Goal: Task Accomplishment & Management: Manage account settings

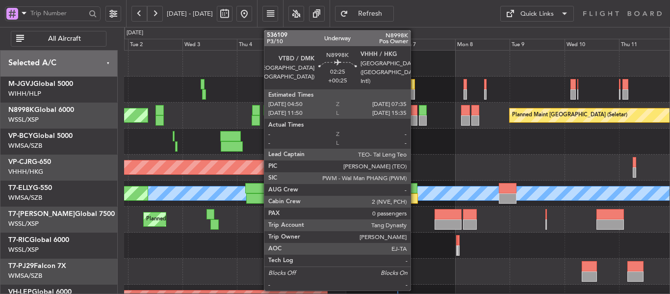
click at [415, 117] on div at bounding box center [414, 120] width 6 height 10
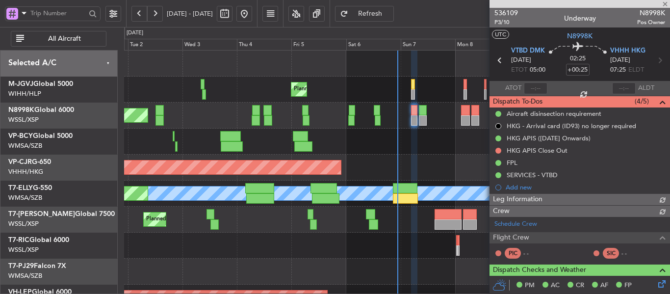
type input "[PERSON_NAME] (HHAFI)"
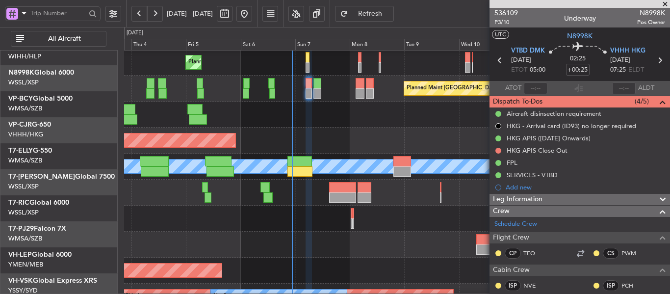
scroll to position [24, 0]
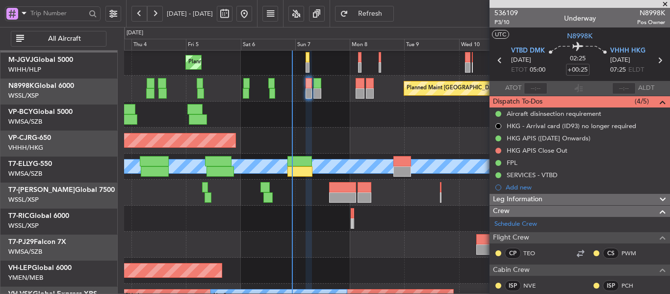
click at [338, 159] on div "Planned Maint [GEOGRAPHIC_DATA] ([GEOGRAPHIC_DATA] Intl) [PERSON_NAME] Planned …" at bounding box center [396, 167] width 545 height 26
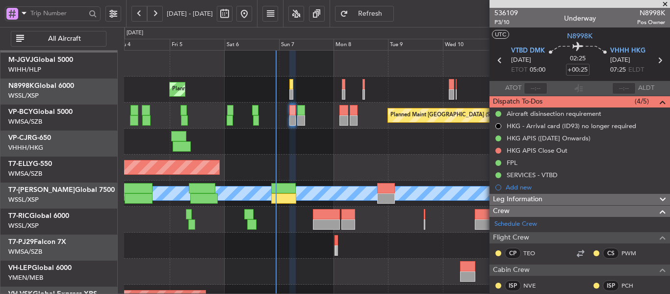
scroll to position [0, 0]
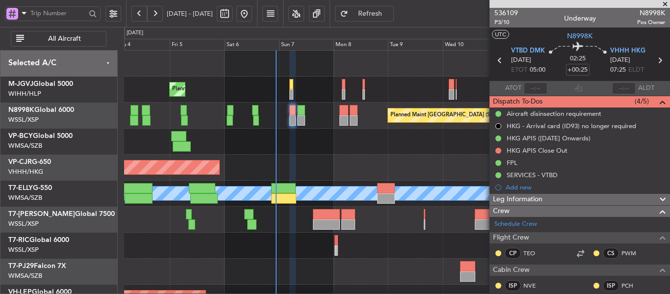
click at [405, 165] on div "Planned Maint [GEOGRAPHIC_DATA] (Seletar) Planned Maint [GEOGRAPHIC_DATA] (Sele…" at bounding box center [396, 220] width 545 height 338
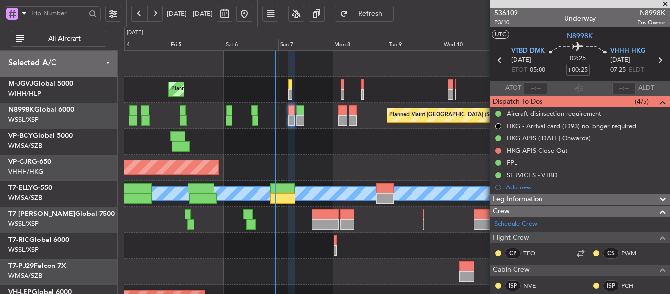
click at [665, 4] on span at bounding box center [665, 4] width 10 height 9
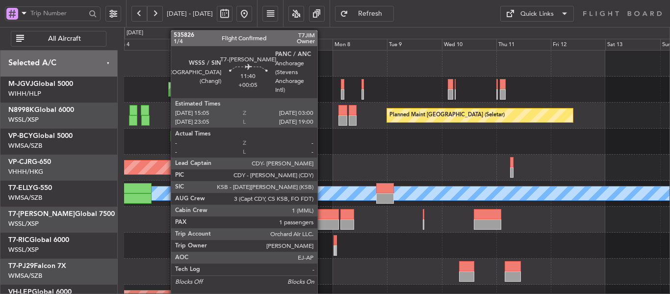
click at [322, 219] on div at bounding box center [325, 224] width 27 height 10
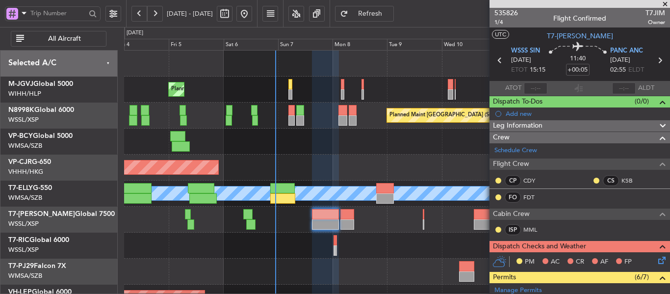
click at [667, 2] on span at bounding box center [665, 4] width 10 height 9
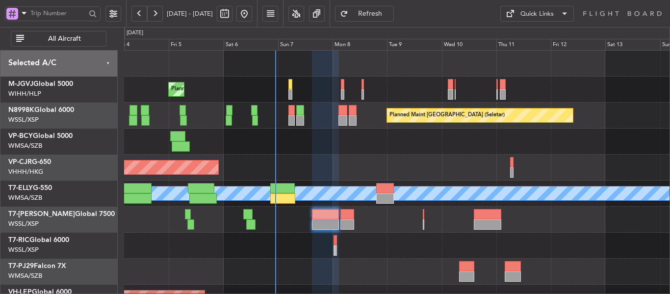
type input "0"
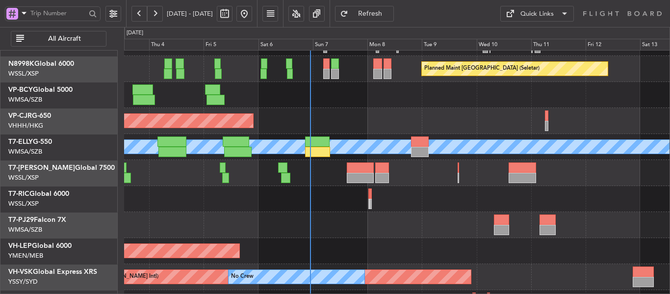
scroll to position [47, 0]
click at [327, 175] on div "Planned Maint Dubai (Al Maktoum Intl)" at bounding box center [396, 173] width 545 height 26
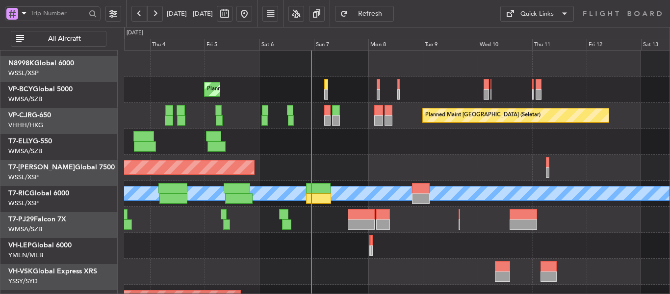
scroll to position [0, 0]
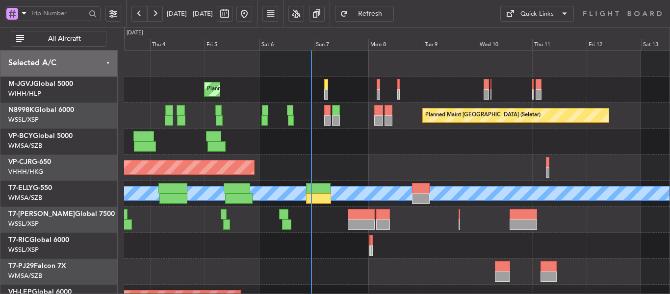
click at [340, 171] on div "Planned Maint [GEOGRAPHIC_DATA] (Seletar) Planned Maint [GEOGRAPHIC_DATA] (Sele…" at bounding box center [396, 220] width 545 height 338
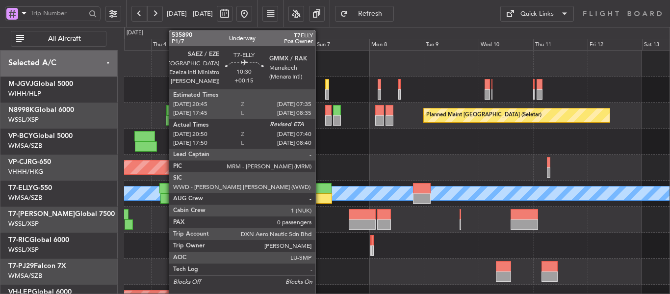
click at [320, 196] on div at bounding box center [319, 198] width 25 height 10
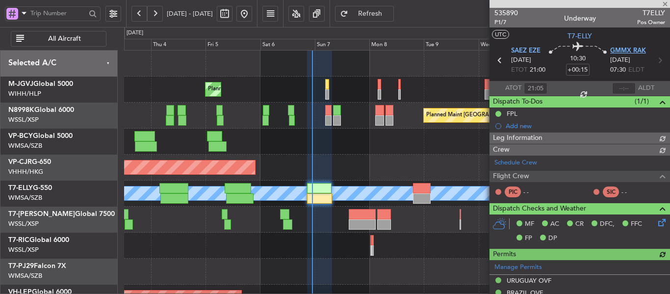
type input "[PERSON_NAME] (HHAFI)"
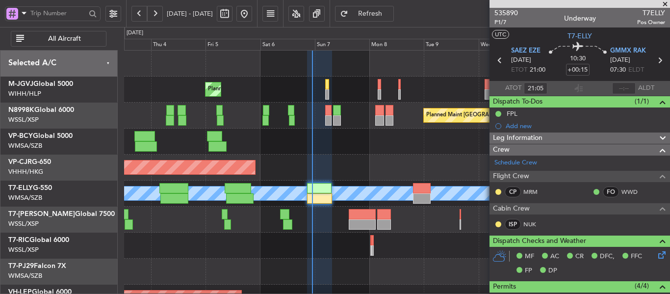
click at [667, 5] on span at bounding box center [665, 4] width 10 height 9
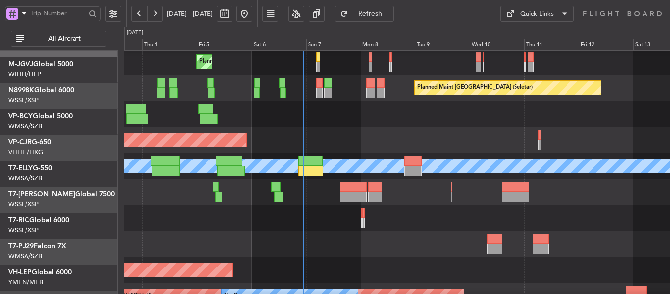
scroll to position [28, 0]
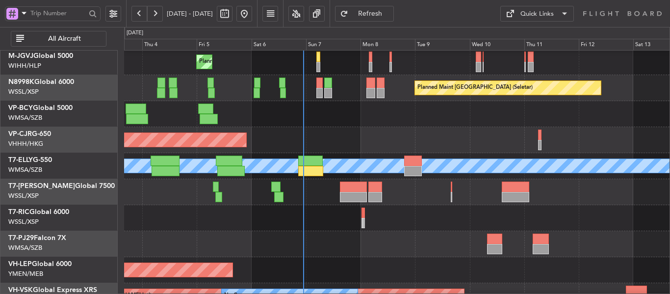
click at [347, 149] on div "Planned Maint [GEOGRAPHIC_DATA] ([GEOGRAPHIC_DATA] Intl)" at bounding box center [396, 140] width 545 height 26
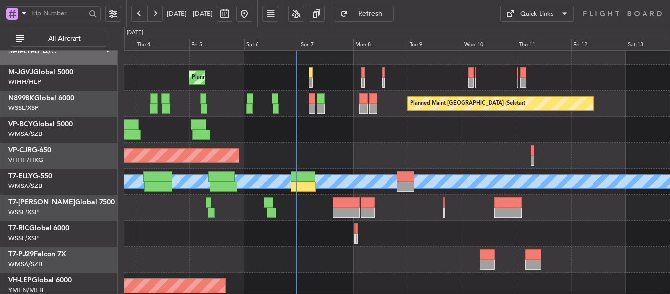
scroll to position [13, 0]
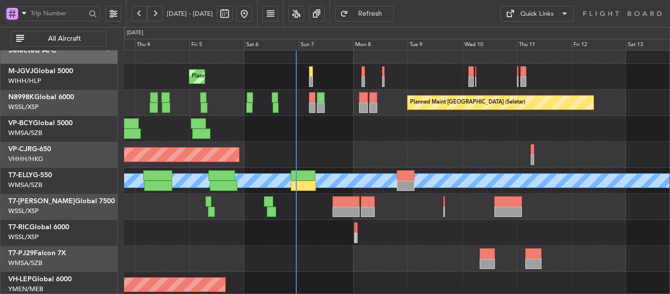
click at [332, 142] on div "Planned Maint [GEOGRAPHIC_DATA] ([GEOGRAPHIC_DATA] Intl)" at bounding box center [396, 155] width 545 height 26
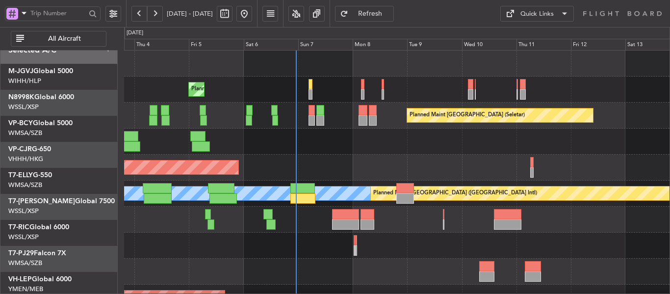
scroll to position [0, 0]
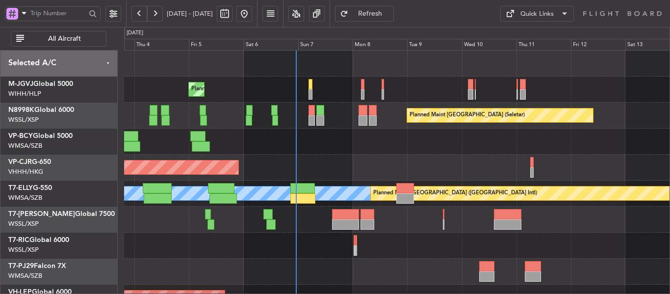
click at [328, 159] on div "Planned Maint [GEOGRAPHIC_DATA] (Seletar) Planned Maint [GEOGRAPHIC_DATA] (Sele…" at bounding box center [396, 220] width 545 height 338
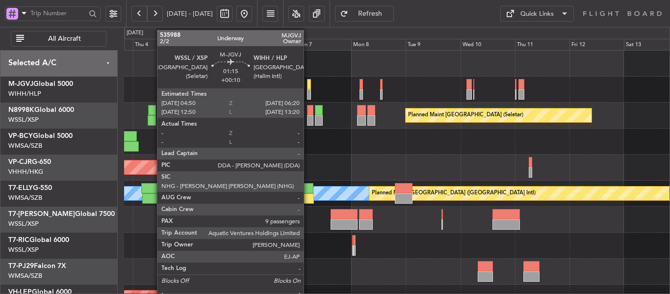
click at [308, 90] on div at bounding box center [308, 94] width 3 height 10
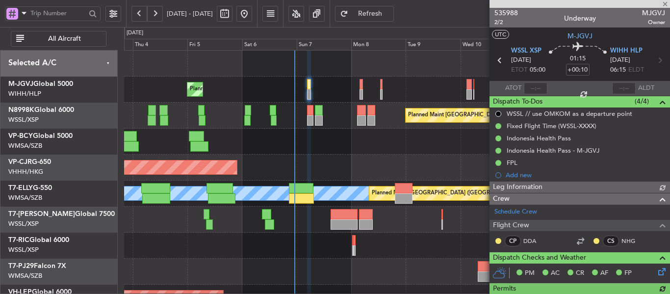
type input "[PERSON_NAME] (HHAFI)"
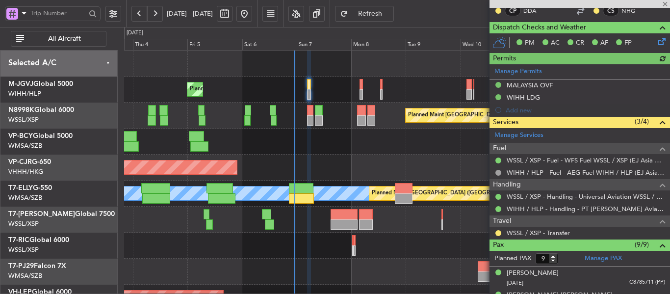
scroll to position [245, 0]
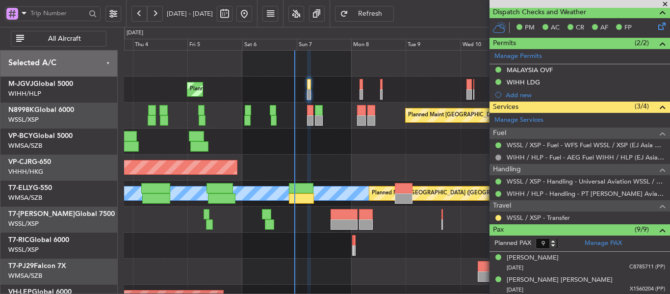
click at [664, 6] on span at bounding box center [665, 4] width 10 height 9
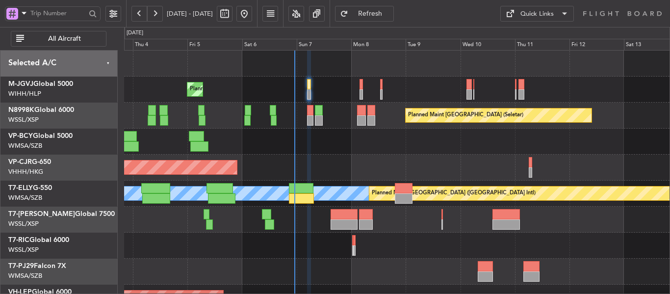
type input "0"
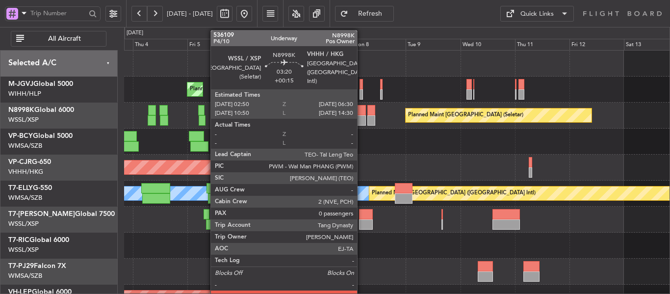
click at [361, 113] on div at bounding box center [361, 110] width 8 height 10
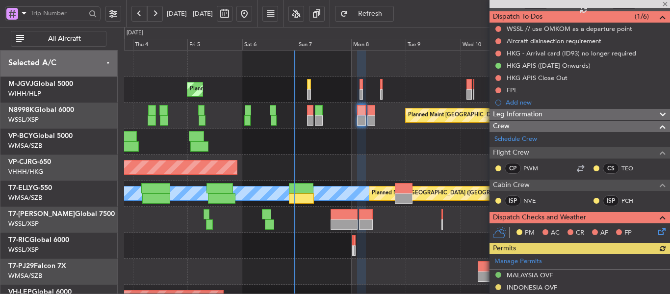
scroll to position [98, 0]
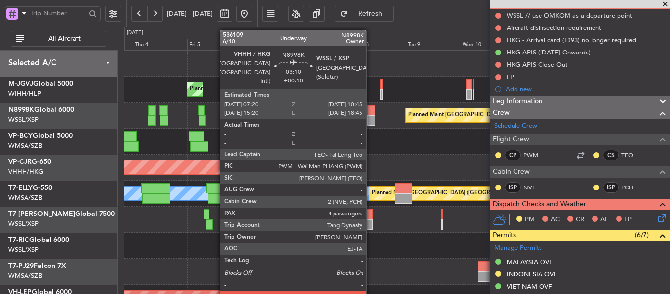
click at [371, 114] on div at bounding box center [371, 110] width 8 height 10
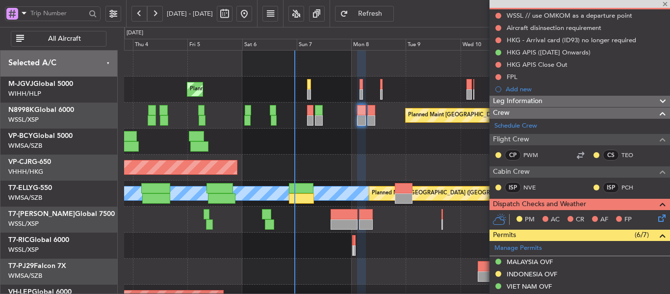
type input "+00:10"
type input "4"
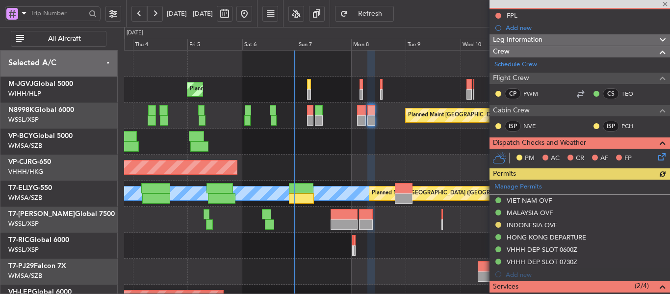
click at [663, 5] on div at bounding box center [580, 4] width 180 height 8
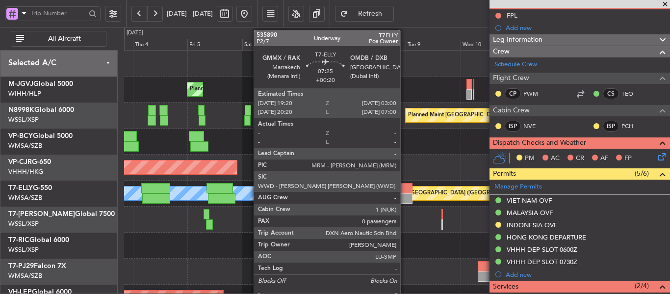
click at [405, 195] on div at bounding box center [404, 198] width 18 height 10
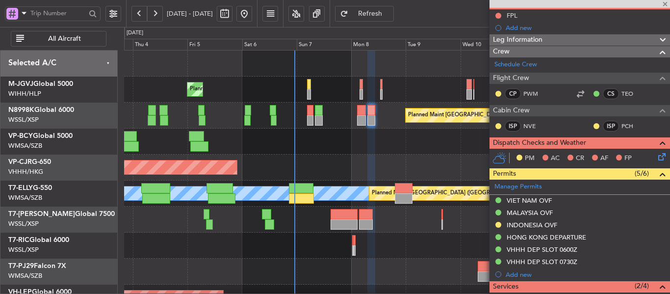
type input "+00:20"
type input "0"
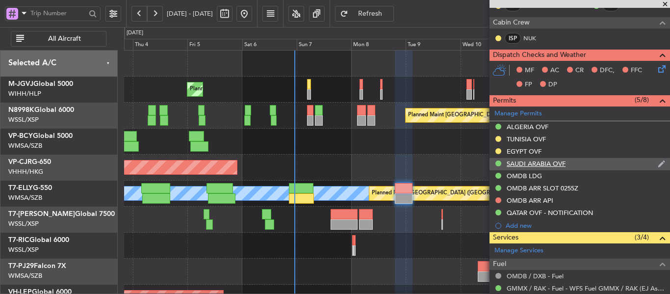
scroll to position [188, 0]
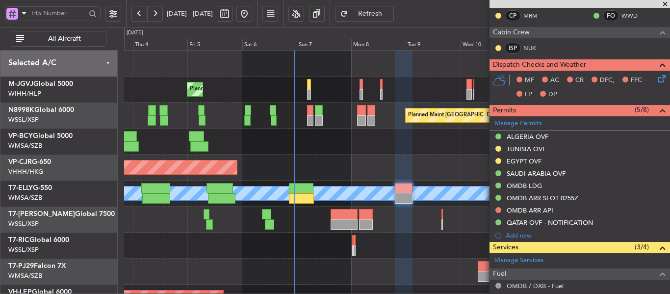
click at [664, 3] on span at bounding box center [665, 4] width 10 height 9
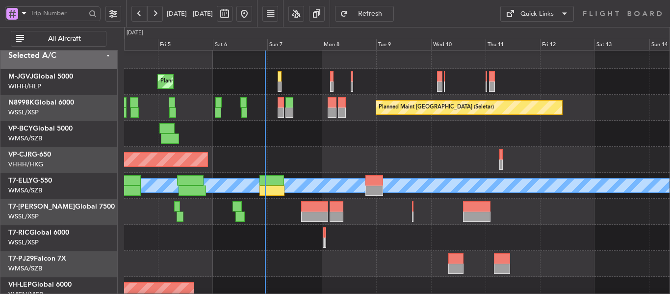
scroll to position [8, 0]
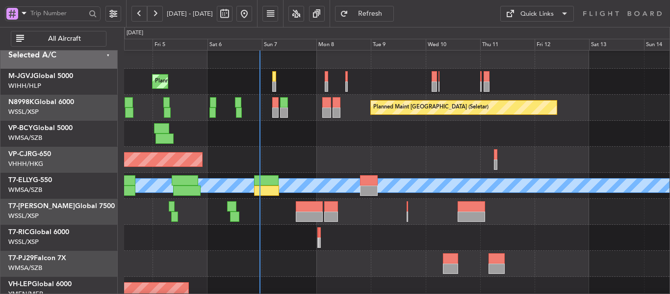
click at [360, 145] on div at bounding box center [396, 134] width 545 height 26
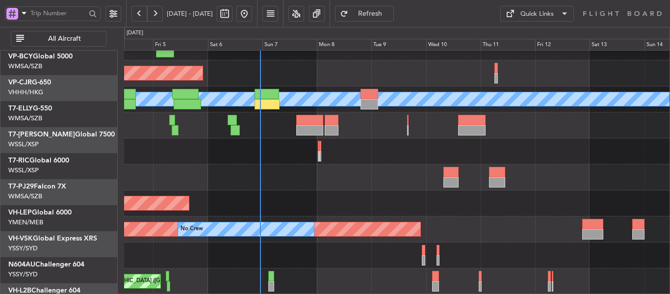
scroll to position [94, 0]
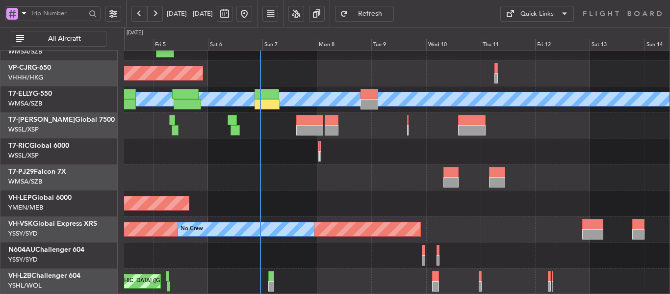
click at [288, 190] on div "Planned Maint [GEOGRAPHIC_DATA] ([GEOGRAPHIC_DATA] Intl) Planned Maint [GEOGRAP…" at bounding box center [396, 125] width 545 height 338
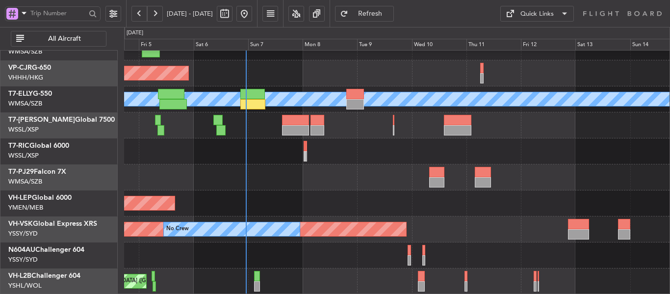
click at [283, 214] on div "Planned Maint [GEOGRAPHIC_DATA] ([GEOGRAPHIC_DATA] Intl) Planned Maint [GEOGRAP…" at bounding box center [396, 125] width 545 height 338
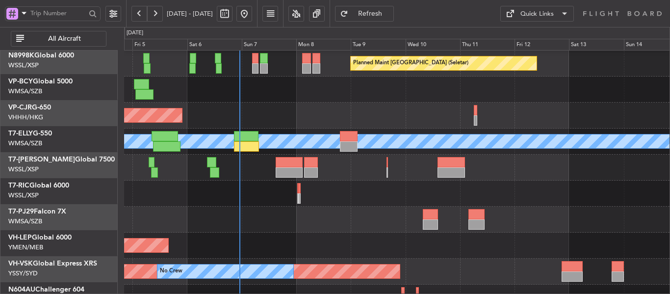
click at [390, 253] on div "Unplanned Maint Wichita (Wichita Mid-continent)" at bounding box center [396, 245] width 545 height 26
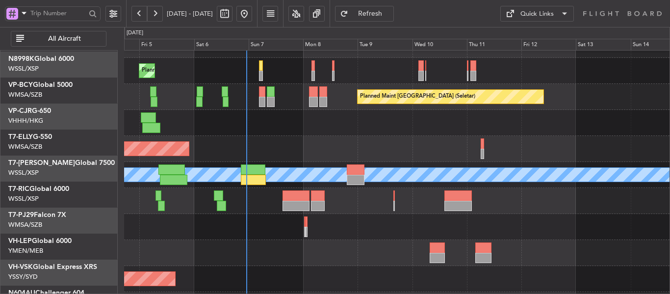
scroll to position [0, 0]
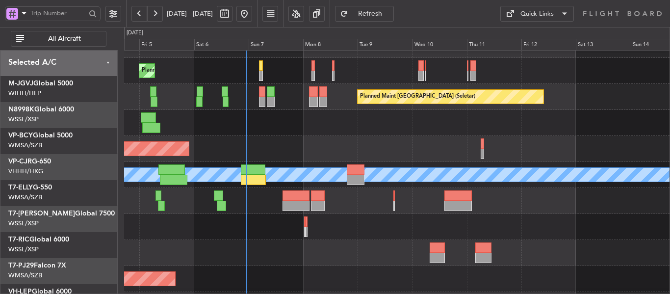
click at [340, 214] on div "Planned Maint Dubai (Al Maktoum Intl)" at bounding box center [396, 201] width 545 height 26
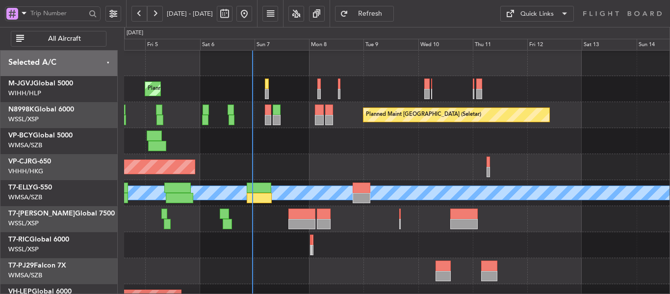
scroll to position [0, 0]
click at [340, 175] on div "Planned Maint [GEOGRAPHIC_DATA] ([GEOGRAPHIC_DATA] Intl)" at bounding box center [396, 167] width 545 height 26
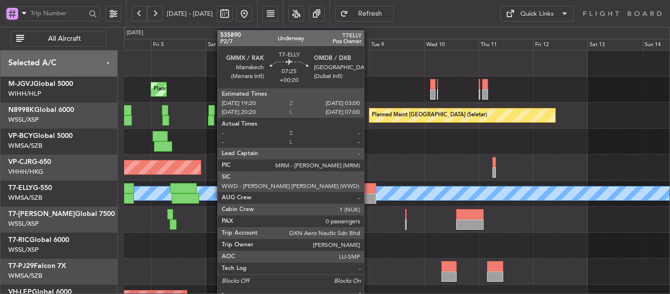
click at [368, 198] on div at bounding box center [368, 198] width 18 height 10
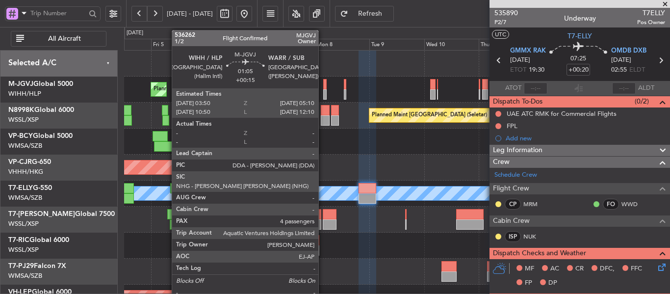
click at [323, 89] on div at bounding box center [324, 94] width 3 height 10
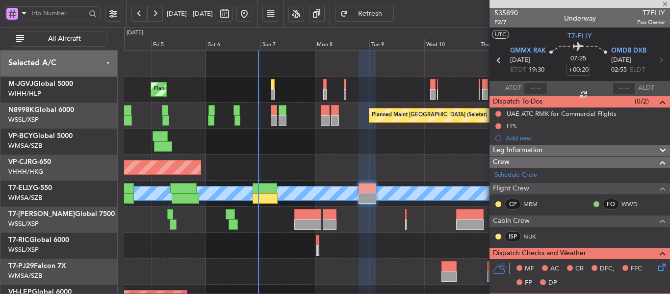
type input "+00:15"
type input "4"
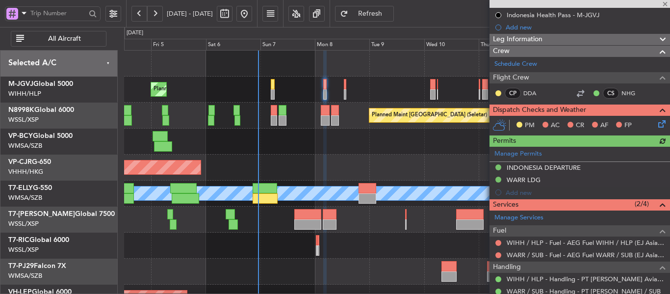
scroll to position [147, 0]
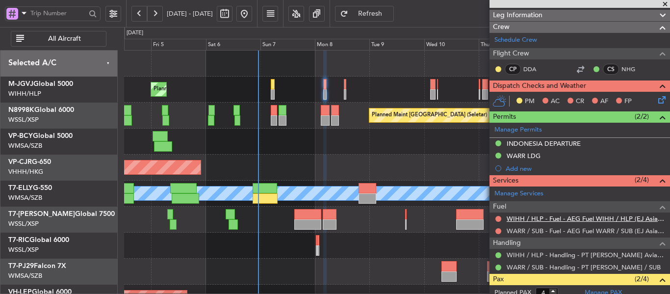
click at [566, 215] on link "WIHH / HLP - Fuel - AEG Fuel WIHH / HLP (EJ Asia Only)" at bounding box center [586, 218] width 158 height 8
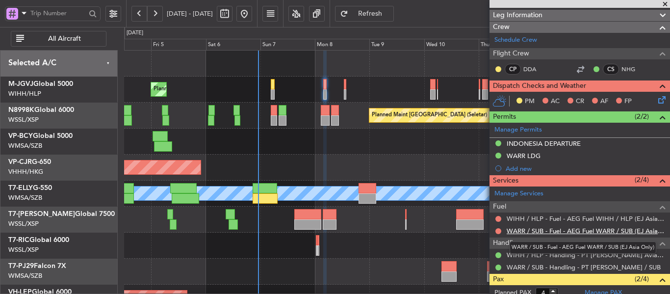
click at [561, 229] on link "WARR / SUB - Fuel - AEG Fuel WARR / SUB (EJ Asia Only)" at bounding box center [586, 231] width 158 height 8
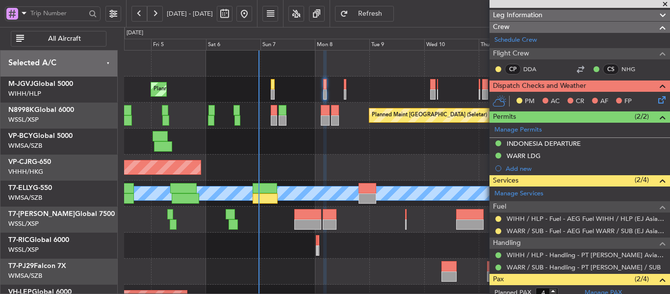
scroll to position [0, 0]
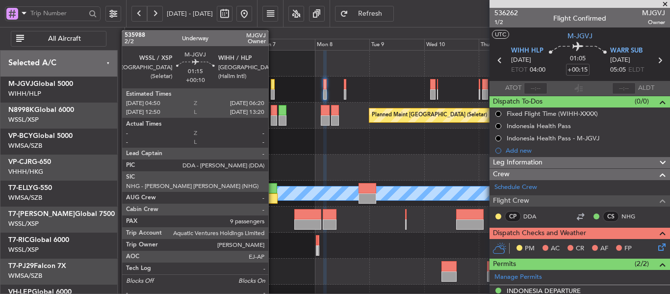
click at [273, 92] on div at bounding box center [272, 94] width 3 height 10
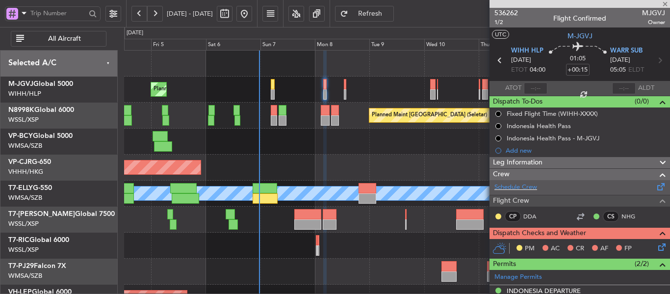
type input "+00:10"
type input "9"
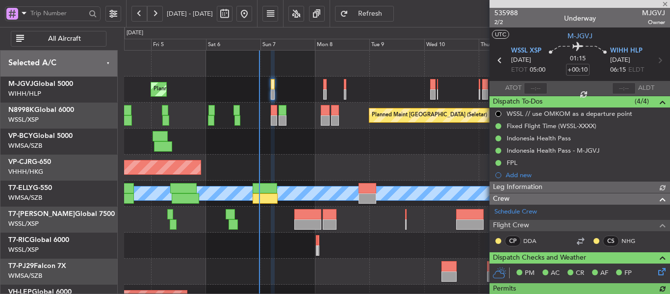
type input "[PERSON_NAME] (HHAFI)"
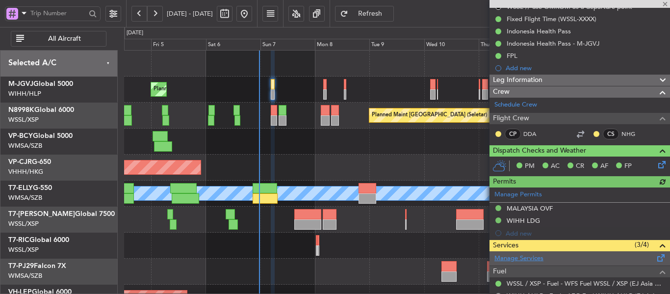
scroll to position [196, 0]
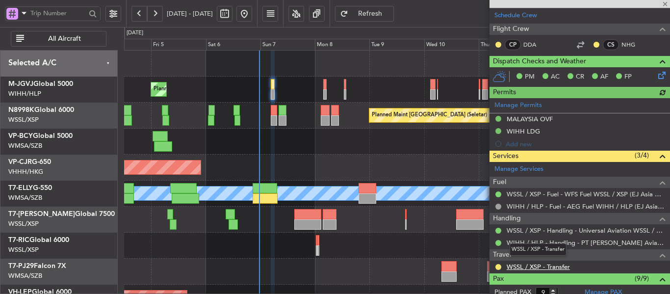
click at [526, 265] on link "WSSL / XSP - Transfer" at bounding box center [538, 266] width 63 height 8
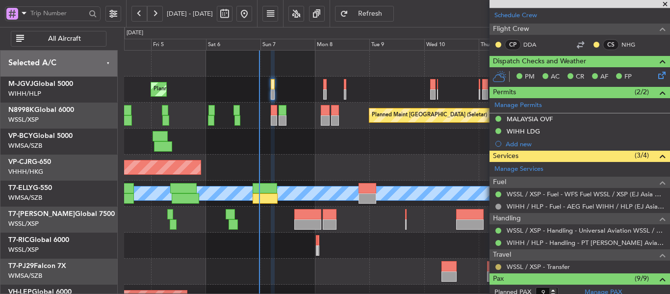
click at [497, 267] on button at bounding box center [498, 267] width 6 height 6
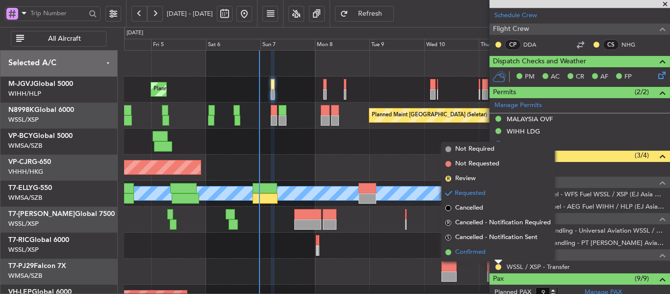
click at [451, 252] on span at bounding box center [448, 252] width 6 height 6
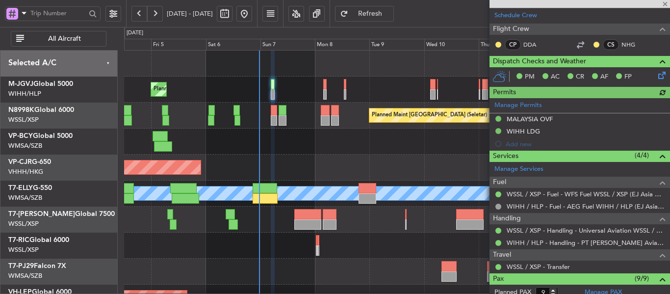
type input "[PERSON_NAME] (HHAFI)"
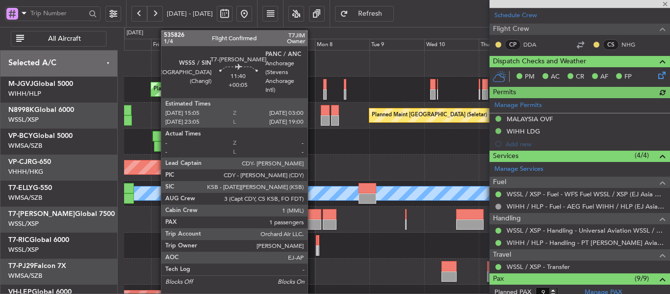
type input "[PERSON_NAME] (HHAFI)"
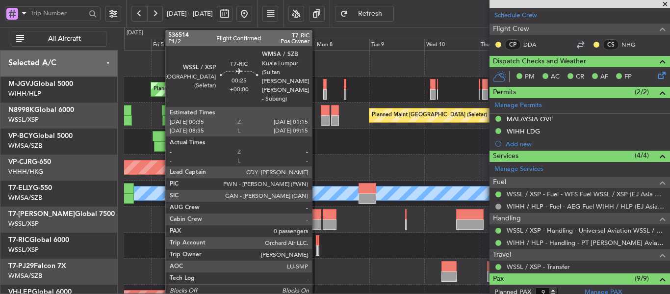
click at [316, 246] on div at bounding box center [317, 250] width 2 height 10
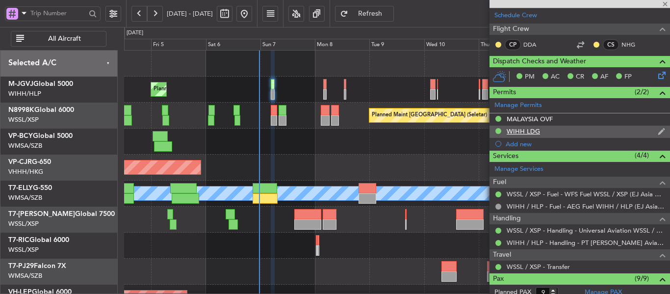
type input "0"
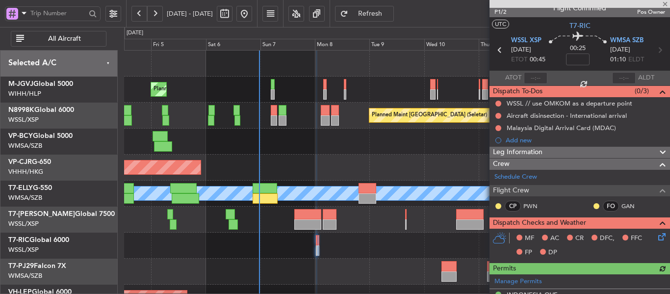
scroll to position [0, 0]
